Goal: Navigation & Orientation: Find specific page/section

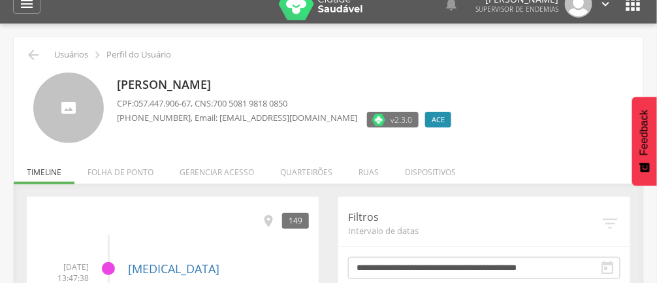
scroll to position [14, 0]
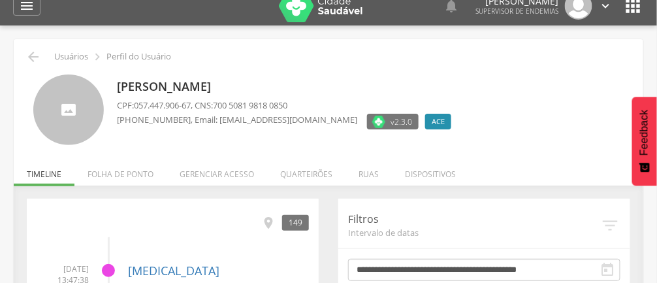
click at [212, 176] on li "Gerenciar acesso" at bounding box center [217, 171] width 101 height 31
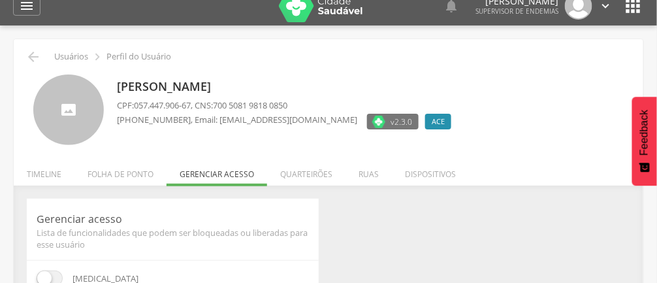
click at [309, 176] on li "Quarteirões" at bounding box center [306, 171] width 78 height 31
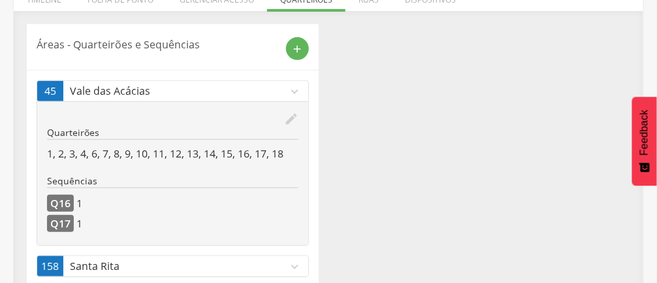
scroll to position [189, 0]
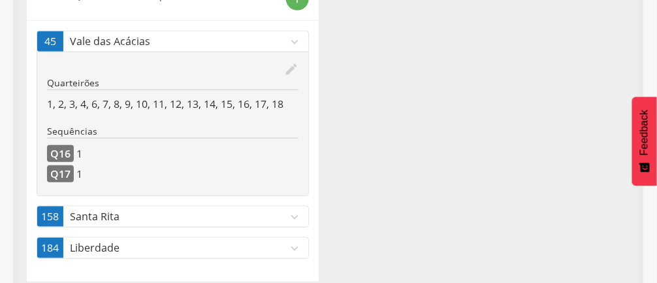
click at [289, 218] on icon "expand_more" at bounding box center [294, 217] width 14 height 14
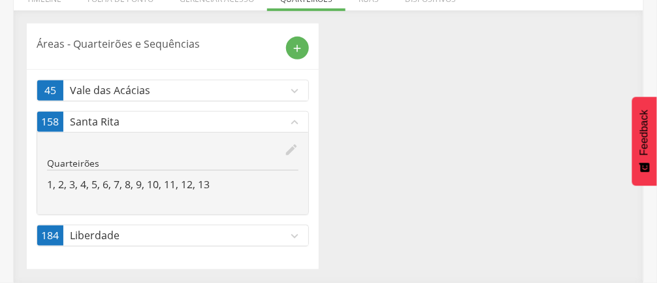
scroll to position [188, 0]
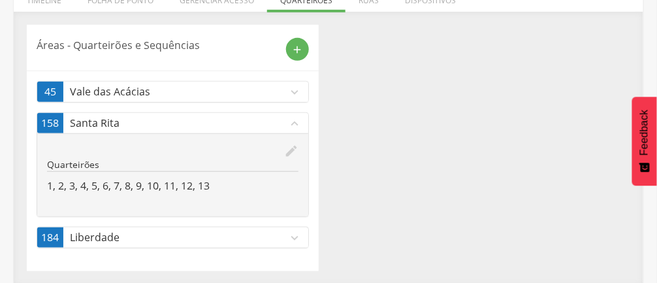
click at [291, 235] on icon "expand_more" at bounding box center [294, 238] width 14 height 14
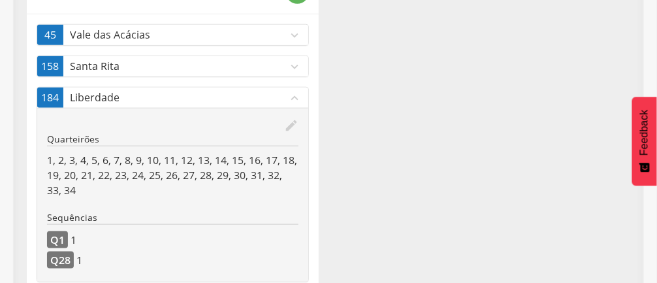
scroll to position [248, 0]
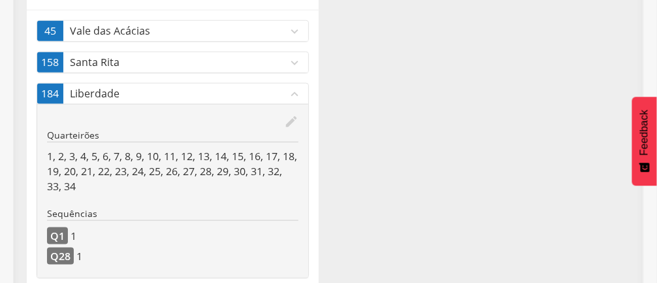
click at [294, 35] on icon "expand_more" at bounding box center [294, 31] width 14 height 14
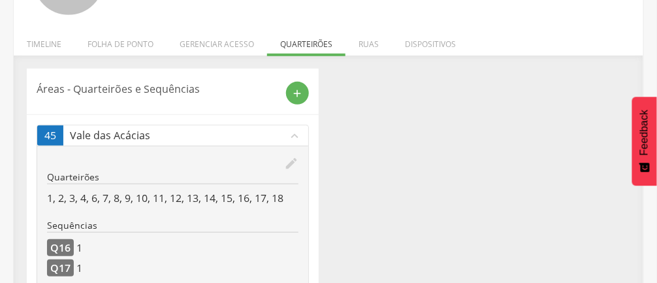
scroll to position [0, 0]
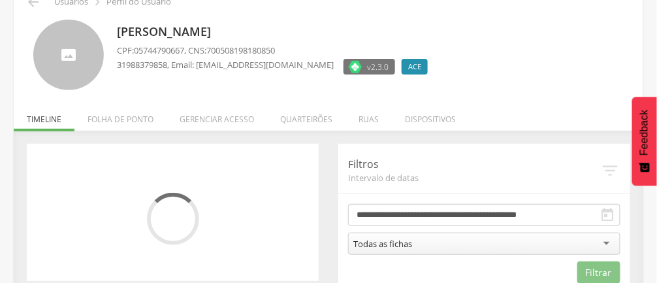
scroll to position [92, 0]
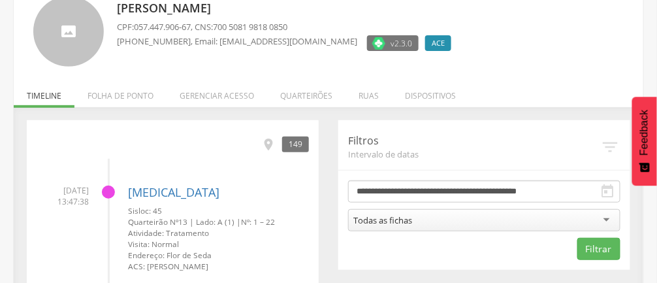
click at [213, 91] on li "Gerenciar acesso" at bounding box center [217, 92] width 101 height 31
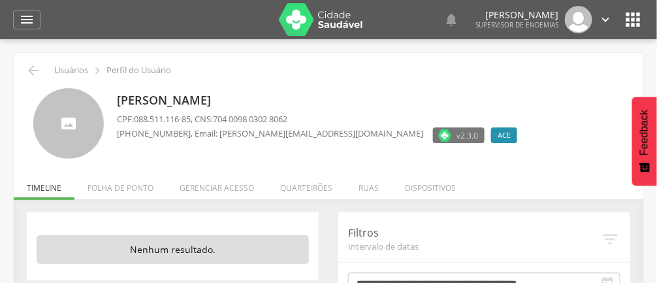
click at [311, 186] on li "Quarteirões" at bounding box center [306, 184] width 78 height 31
